Goal: Use online tool/utility: Utilize a website feature to perform a specific function

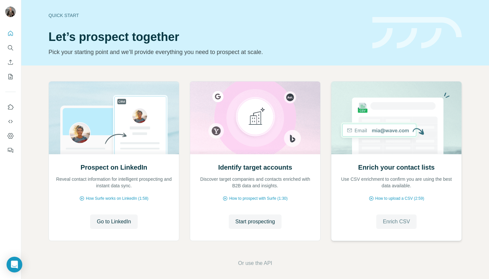
click at [396, 222] on span "Enrich CSV" at bounding box center [396, 222] width 27 height 8
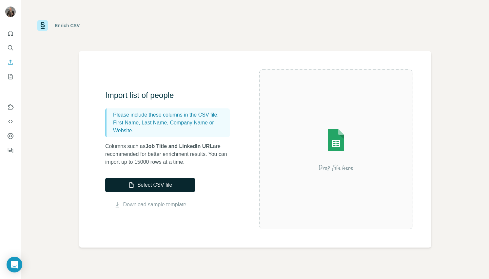
click at [165, 183] on button "Select CSV file" at bounding box center [150, 185] width 90 height 14
click at [12, 73] on button "My lists" at bounding box center [10, 77] width 10 height 12
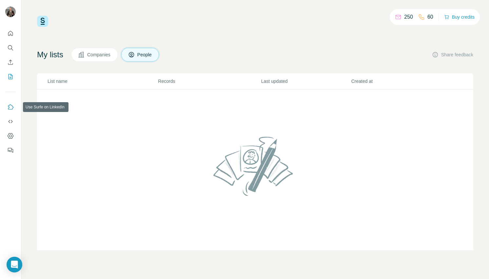
click at [11, 107] on icon "Use Surfe on LinkedIn" at bounding box center [10, 107] width 7 height 7
